Goal: Find specific page/section: Find specific page/section

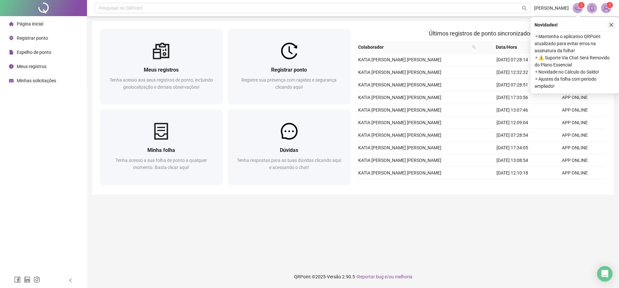
click at [614, 24] on button "button" at bounding box center [611, 25] width 8 height 8
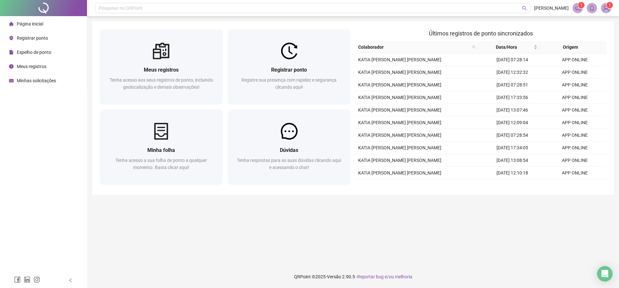
click at [606, 10] on img at bounding box center [606, 8] width 10 height 10
click at [504, 226] on main "Meus registros Tenha acesso aos seus registros [PERSON_NAME], incluindo geoloca…" at bounding box center [353, 140] width 522 height 239
click at [577, 8] on icon "notification" at bounding box center [578, 8] width 6 height 6
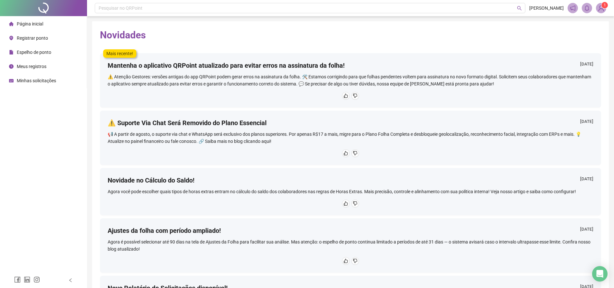
click at [25, 65] on span "Meus registros" at bounding box center [32, 66] width 30 height 5
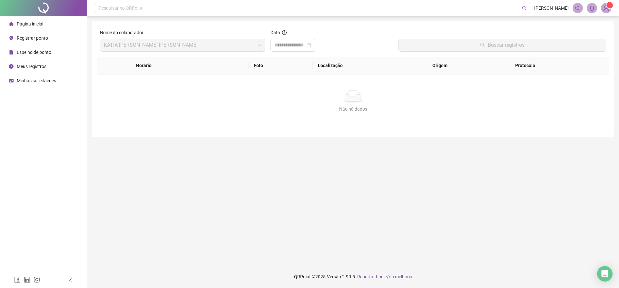
click at [385, 178] on main "Nome do colaborador [PERSON_NAME] [PERSON_NAME] [PERSON_NAME] Data Buscar regis…" at bounding box center [353, 140] width 522 height 239
